Goal: Task Accomplishment & Management: Complete application form

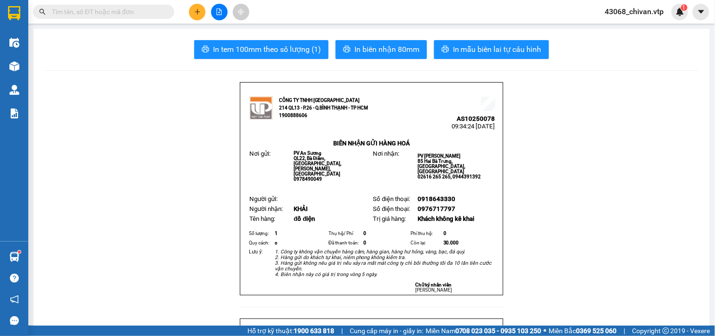
click at [191, 8] on button at bounding box center [197, 12] width 17 height 17
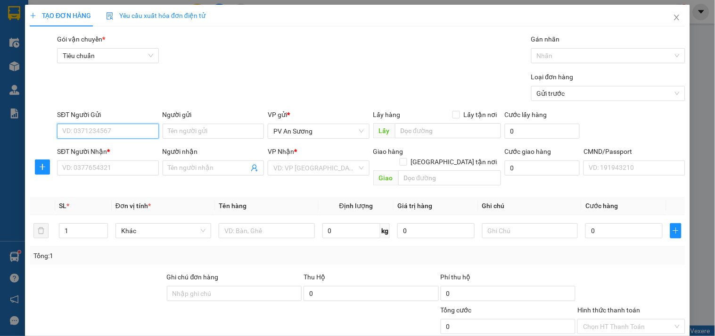
click at [104, 131] on input "SĐT Người Gửi" at bounding box center [107, 131] width 101 height 15
click at [109, 172] on input "SĐT Người Nhận *" at bounding box center [107, 167] width 101 height 15
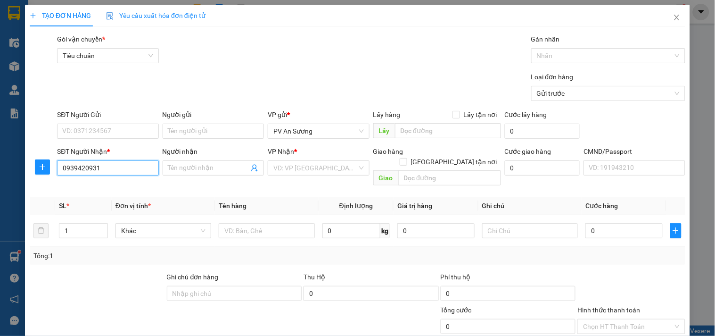
type input "0939420931"
type input "y"
type input "ý"
type input "l"
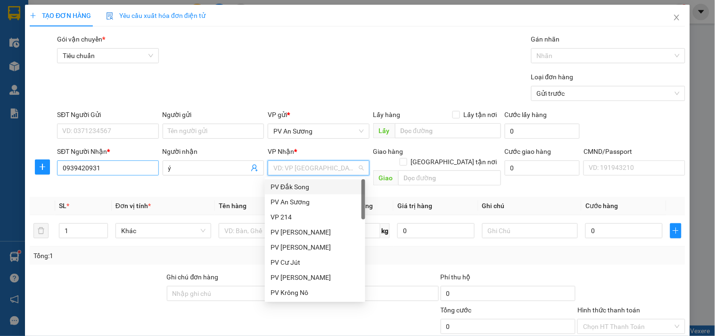
type input "l"
type input "kn"
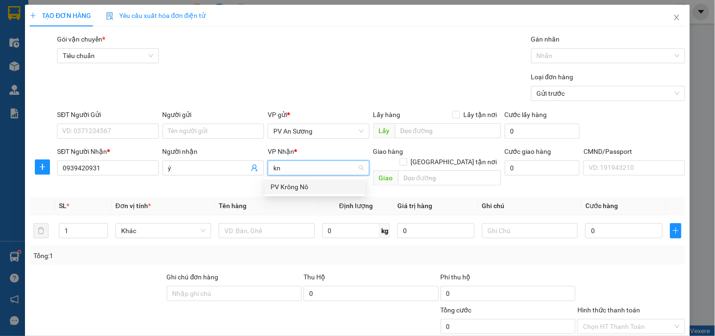
click at [283, 180] on div "PV Krông Nô" at bounding box center [315, 186] width 100 height 15
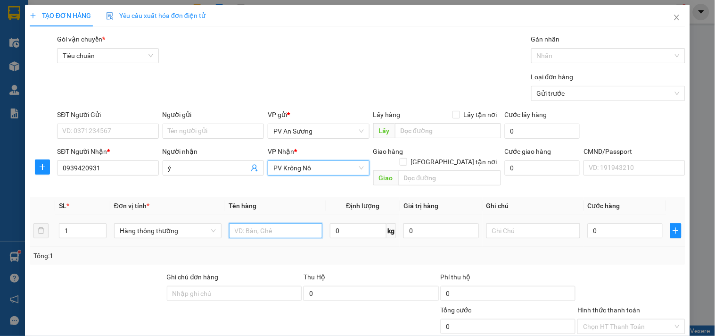
click at [274, 223] on input "text" at bounding box center [276, 230] width 94 height 15
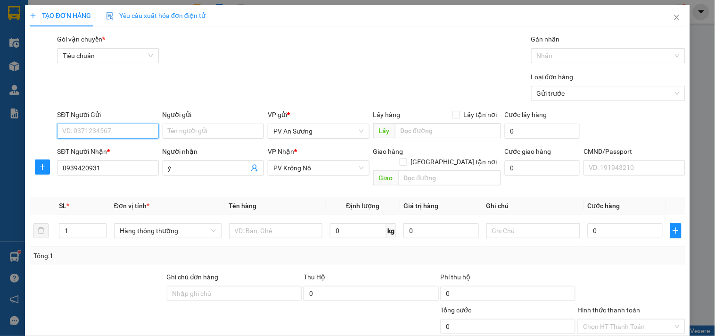
click at [106, 124] on input "SĐT Người Gửi" at bounding box center [107, 131] width 101 height 15
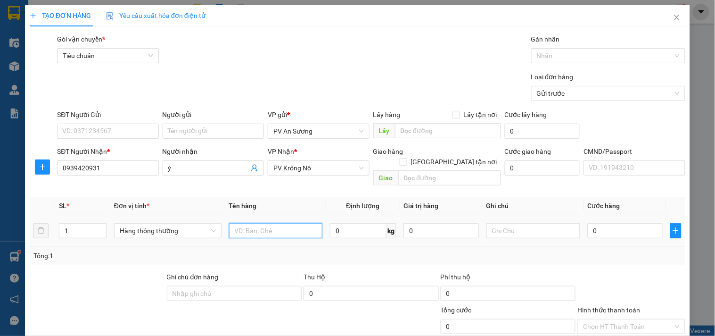
click at [272, 223] on input "text" at bounding box center [276, 230] width 94 height 15
type input "mica"
type input "tấm"
type input "5"
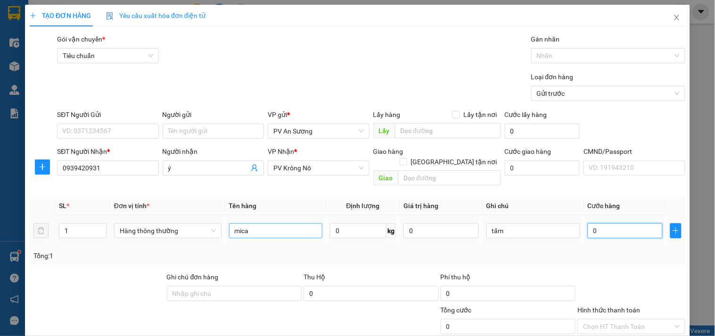
type input "5"
type input "50"
type input "500"
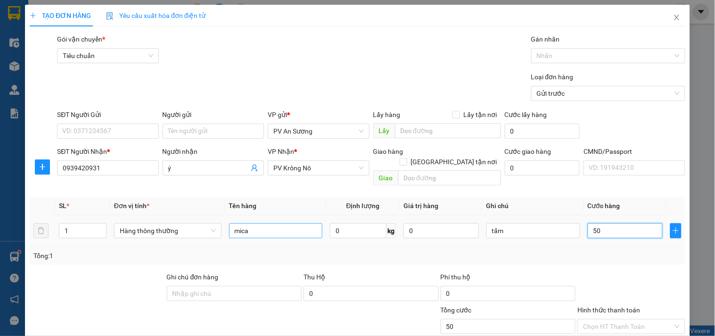
type input "500"
type input "5.000"
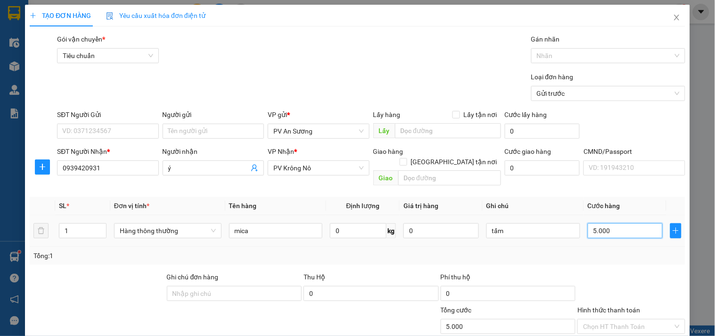
type input "50.000"
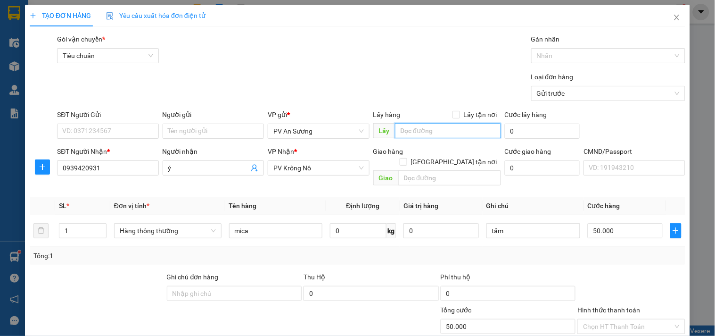
click at [403, 135] on input "text" at bounding box center [448, 130] width 106 height 15
type input "k bao hỏng"
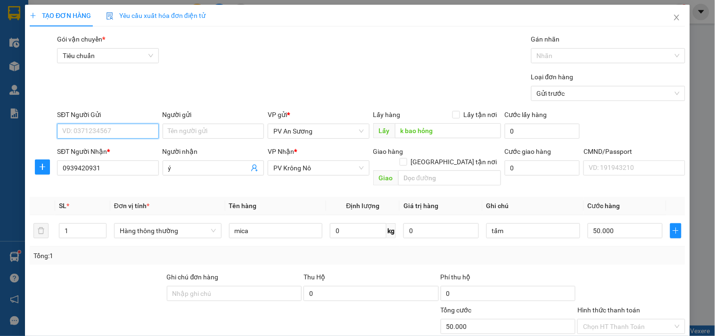
click at [128, 128] on input "SĐT Người Gửi" at bounding box center [107, 131] width 101 height 15
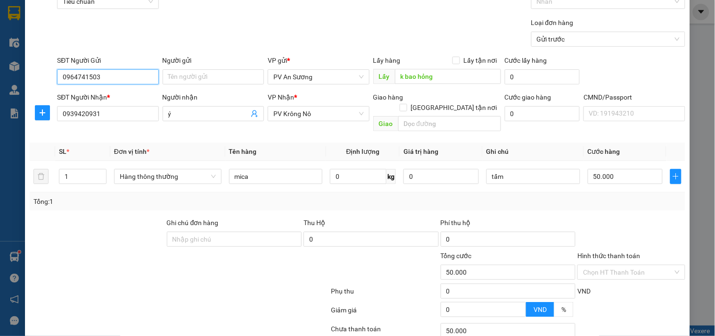
scroll to position [118, 0]
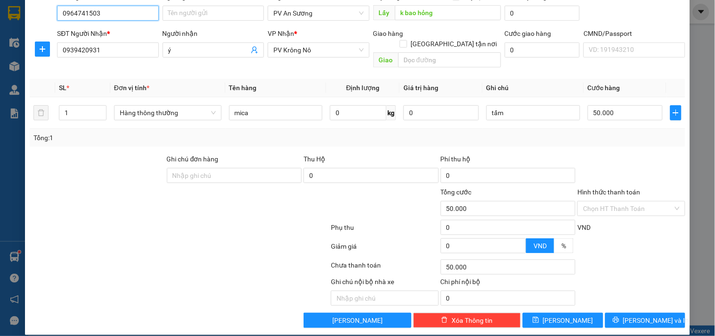
type input "0964741503"
click at [626, 300] on div "Transit Pickup Surcharge Ids Transit Deliver Surcharge Ids Transit Deliver Surc…" at bounding box center [358, 122] width 656 height 412
click at [620, 316] on icon "printer" at bounding box center [616, 319] width 7 height 7
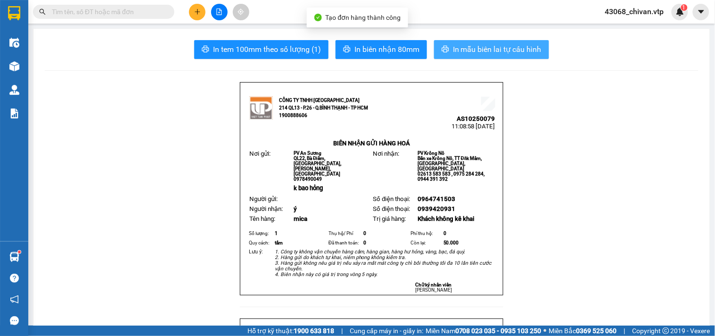
click at [513, 47] on span "In mẫu biên lai tự cấu hình" at bounding box center [497, 49] width 89 height 12
